Goal: Find specific page/section: Find specific page/section

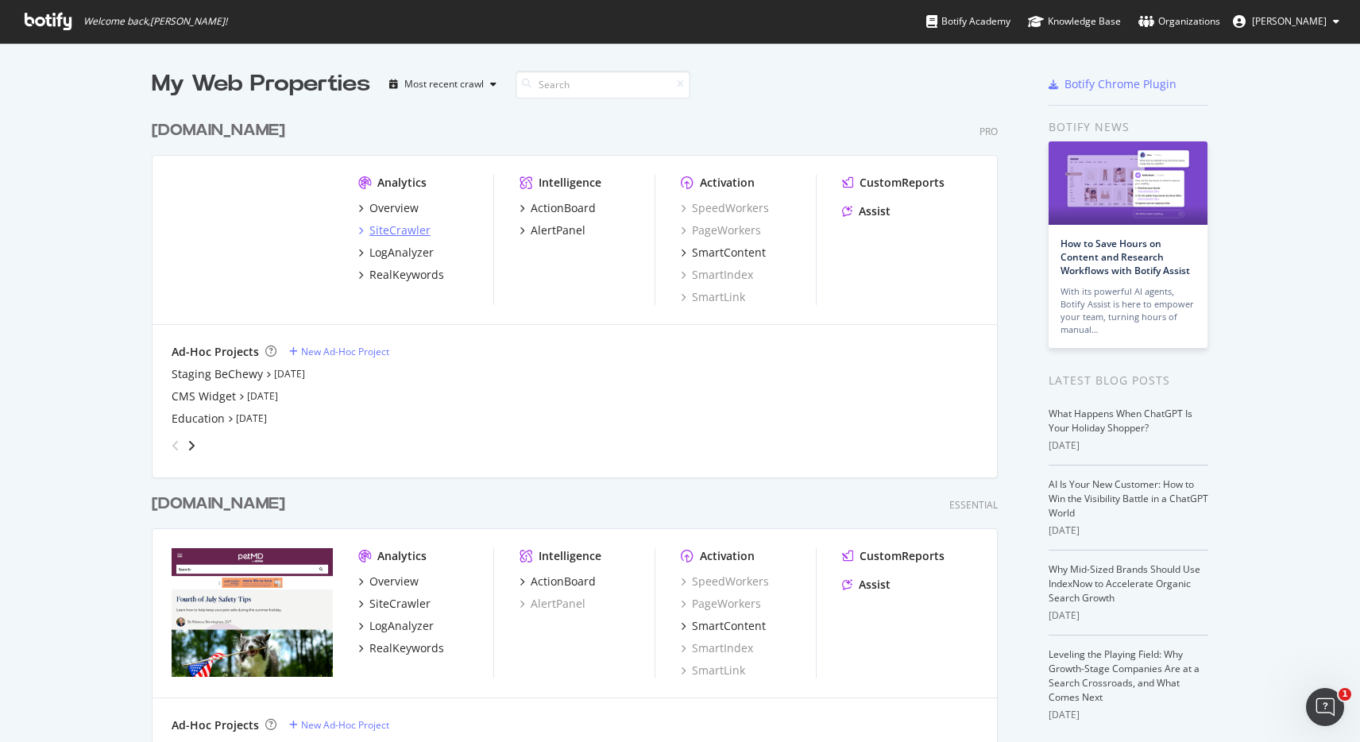
click at [381, 228] on div "SiteCrawler" at bounding box center [399, 230] width 61 height 16
